Goal: Task Accomplishment & Management: Manage account settings

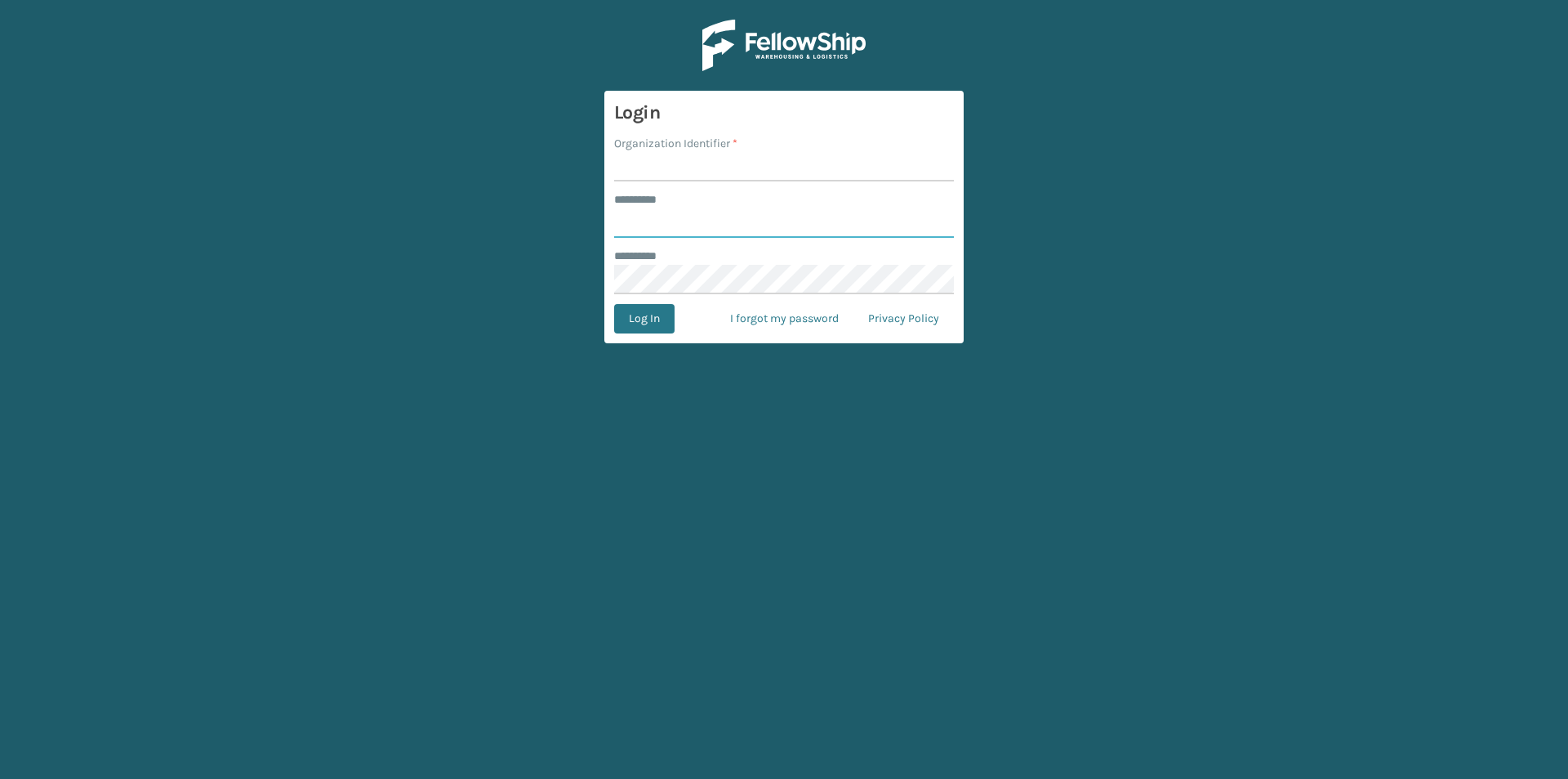
type input "****"
click at [738, 168] on input "Organization Identifier *" at bounding box center [784, 166] width 339 height 29
type input "Foamtex"
click at [654, 316] on button "Log In" at bounding box center [644, 318] width 61 height 29
